Goal: Task Accomplishment & Management: Use online tool/utility

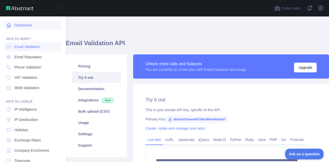
click at [21, 26] on link "Dashboard" at bounding box center [33, 25] width 58 height 9
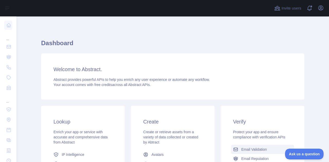
click at [251, 147] on span "Email Validation" at bounding box center [253, 149] width 25 height 5
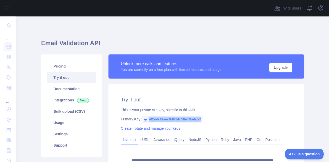
drag, startPoint x: 145, startPoint y: 119, endPoint x: 200, endPoint y: 117, distance: 54.5
click at [200, 117] on span "a62eefc02aee4b8784c49fe44befafe7" at bounding box center [172, 120] width 62 height 8
copy span "a62eefc02aee4b8784c49fe44befafe7"
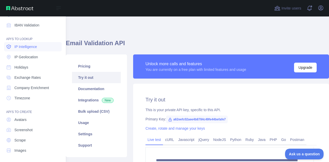
scroll to position [64, 0]
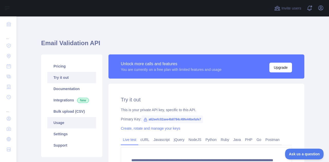
click at [72, 123] on link "Usage" at bounding box center [71, 122] width 49 height 11
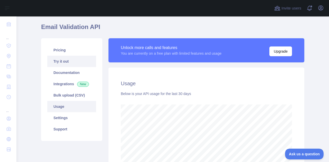
scroll to position [16, 0]
click at [72, 62] on link "Try it out" at bounding box center [71, 61] width 49 height 11
